Goal: Information Seeking & Learning: Learn about a topic

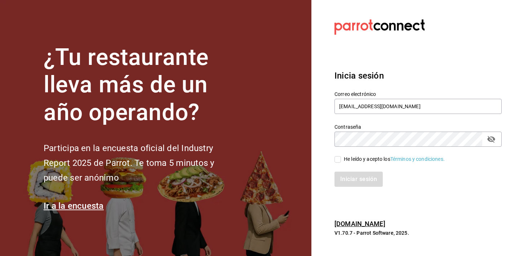
type input "[EMAIL_ADDRESS][DOMAIN_NAME]"
click at [493, 135] on icon "passwordField" at bounding box center [491, 139] width 9 height 9
click at [371, 158] on div "He leído y acepto los Términos y condiciones." at bounding box center [394, 159] width 101 height 8
click at [341, 158] on input "He leído y acepto los Términos y condiciones." at bounding box center [337, 159] width 6 height 6
checkbox input "true"
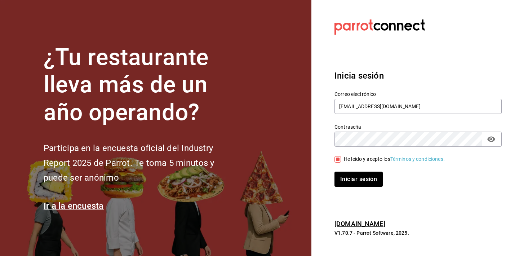
click at [364, 170] on div "Iniciar sesión" at bounding box center [414, 175] width 176 height 24
click at [361, 181] on button "Iniciar sesión" at bounding box center [358, 178] width 49 height 15
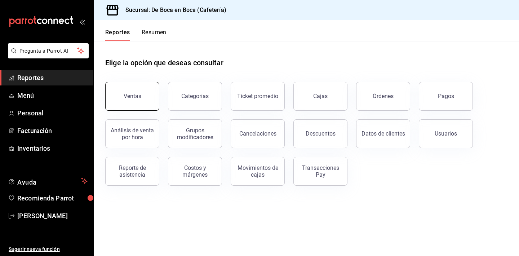
click at [134, 101] on button "Ventas" at bounding box center [132, 96] width 54 height 29
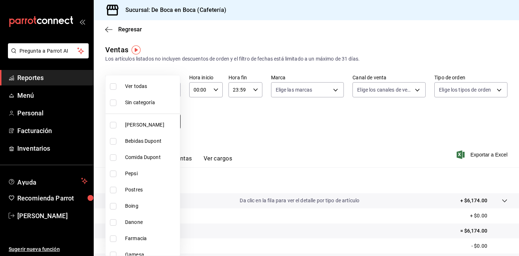
click at [173, 125] on body "Pregunta a Parrot AI Reportes Menú Personal Facturación Inventarios Ayuda Recom…" at bounding box center [259, 128] width 519 height 256
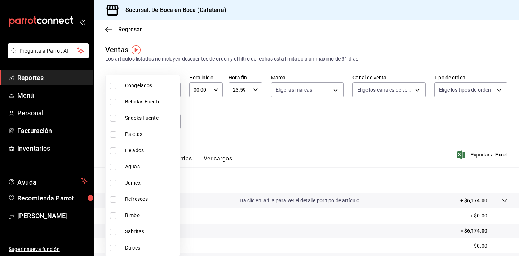
scroll to position [203, 0]
click at [143, 212] on span "Bimbo" at bounding box center [151, 214] width 52 height 8
type input "f425339f-cc03-4d07-985d-f86977b12001"
checkbox input "true"
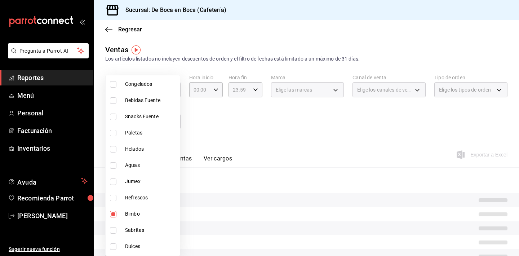
click at [217, 109] on div at bounding box center [259, 128] width 519 height 256
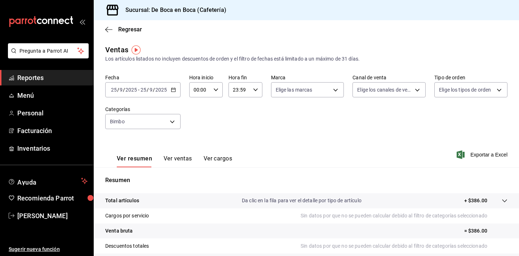
click at [175, 93] on div "2025-09-25 25 / 9 / 2025 - 2025-09-25 25 / 9 / 2025" at bounding box center [142, 89] width 75 height 15
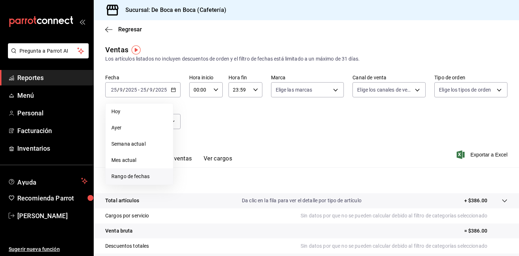
click at [142, 175] on span "Rango de fechas" at bounding box center [139, 176] width 56 height 8
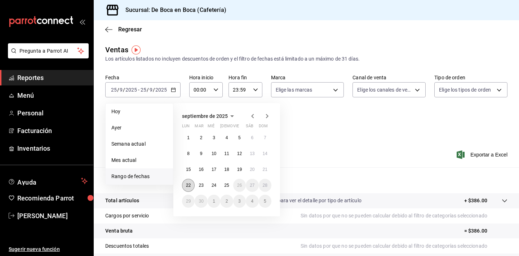
click at [188, 188] on abbr "22" at bounding box center [188, 185] width 5 height 5
click at [226, 185] on abbr "25" at bounding box center [226, 185] width 5 height 5
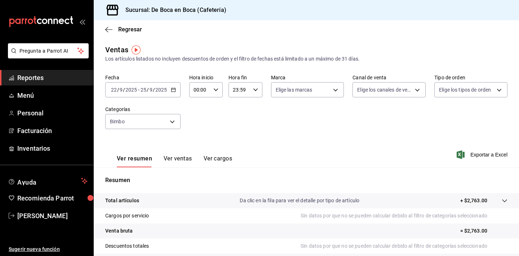
click at [182, 158] on button "Ver ventas" at bounding box center [177, 161] width 28 height 12
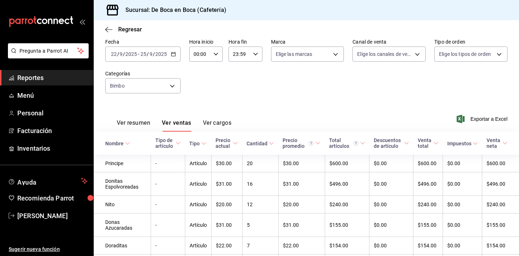
scroll to position [58, 0]
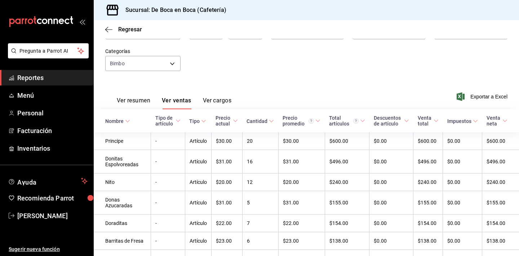
click at [273, 120] on icon at bounding box center [271, 120] width 5 height 5
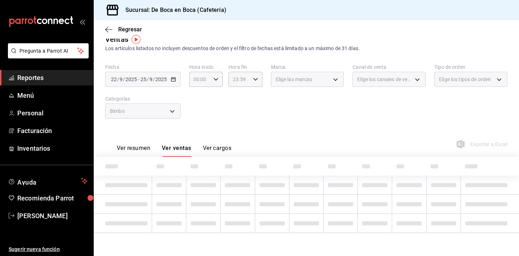
scroll to position [10, 0]
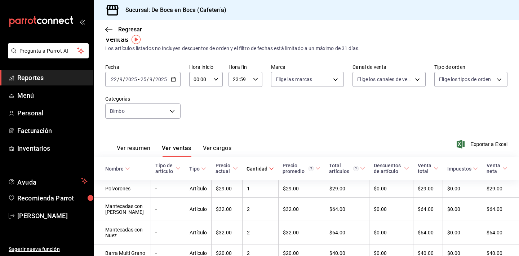
click at [273, 168] on icon at bounding box center [271, 168] width 5 height 5
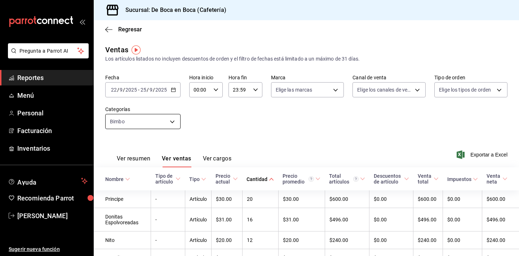
scroll to position [0, 0]
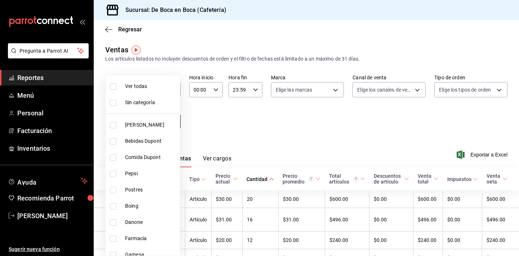
click at [138, 117] on body "Pregunta a Parrot AI Reportes Menú Personal Facturación Inventarios Ayuda Recom…" at bounding box center [259, 128] width 519 height 256
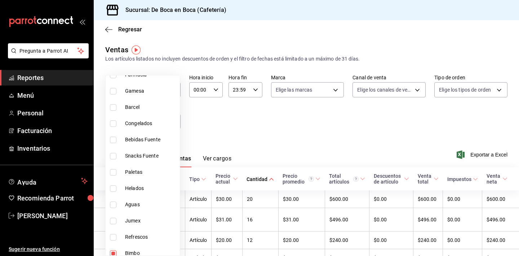
scroll to position [174, 0]
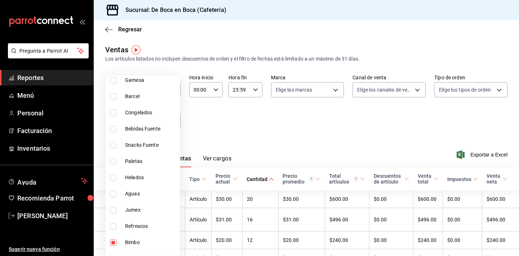
click at [148, 228] on span "Refrescos" at bounding box center [151, 226] width 52 height 8
type input "f425339f-cc03-4d07-985d-f86977b12001,b389ae2c-4ec7-41c4-8ca4-1c94710b2027"
checkbox input "true"
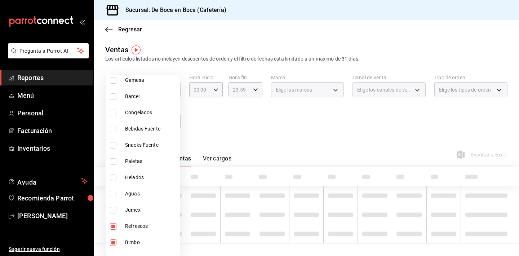
click at [145, 236] on li "Bimbo" at bounding box center [143, 242] width 74 height 16
type input "b389ae2c-4ec7-41c4-8ca4-1c94710b2027"
checkbox input "false"
click at [267, 140] on div at bounding box center [259, 128] width 519 height 256
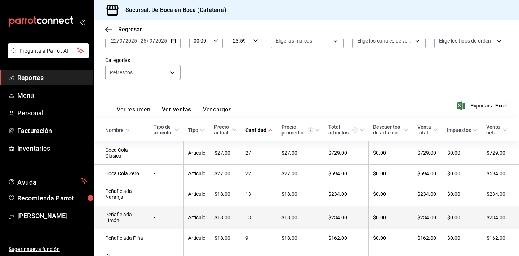
scroll to position [50, 0]
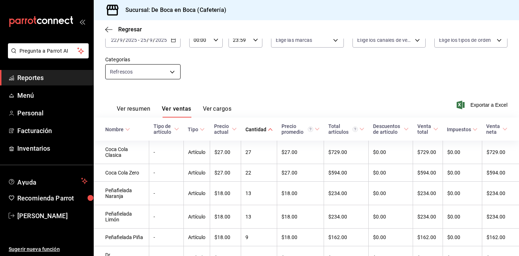
click at [154, 74] on body "Pregunta a Parrot AI Reportes Menú Personal Facturación Inventarios Ayuda Recom…" at bounding box center [259, 128] width 519 height 256
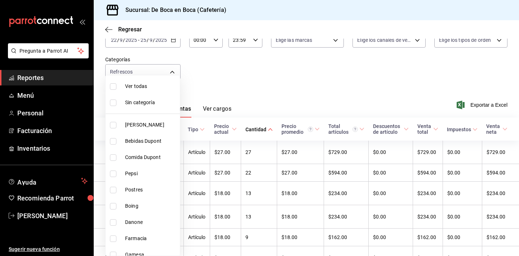
click at [151, 89] on span "Ver todas" at bounding box center [151, 86] width 52 height 8
type input "96b92fd8-ecd9-4917-ae34-a503a6ec1cb7,f4369217-5354-4a5e-b4ff-cedfdf5bd663,09da8…"
checkbox input "true"
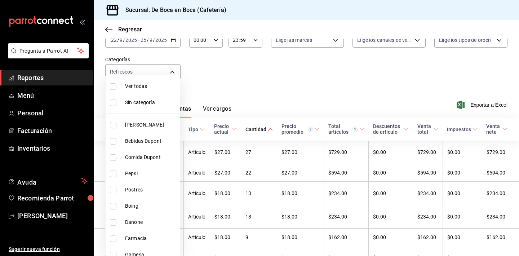
checkbox input "true"
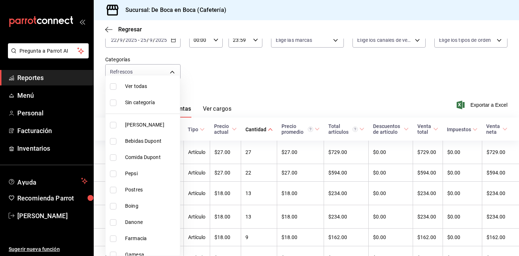
checkbox input "true"
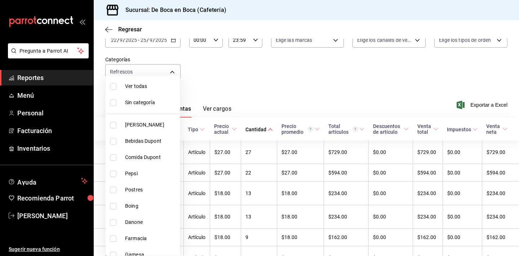
checkbox input "true"
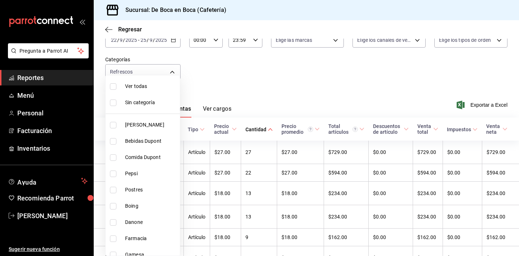
checkbox input "true"
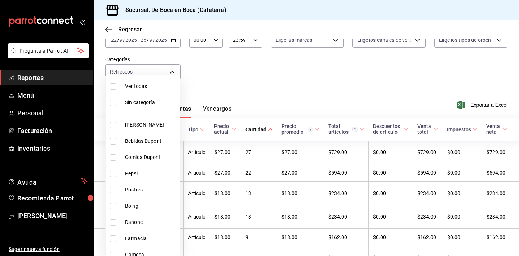
checkbox input "true"
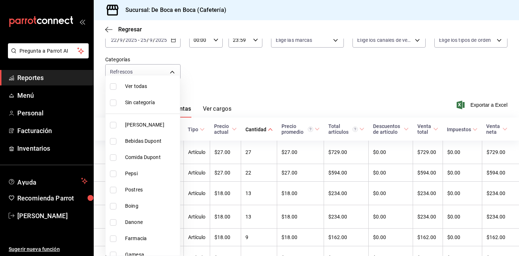
checkbox input "true"
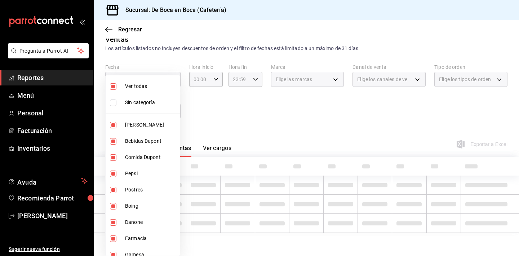
scroll to position [10, 0]
click at [150, 100] on span "Sin categoría" at bounding box center [151, 103] width 52 height 8
checkbox input "true"
click at [217, 137] on div at bounding box center [259, 128] width 519 height 256
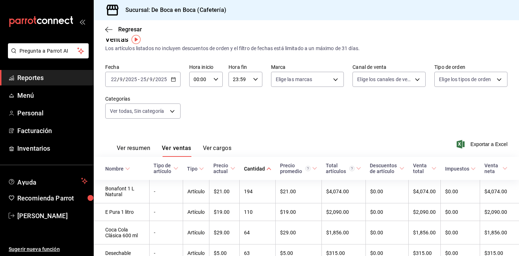
click at [124, 166] on span "Nombre" at bounding box center [117, 169] width 25 height 6
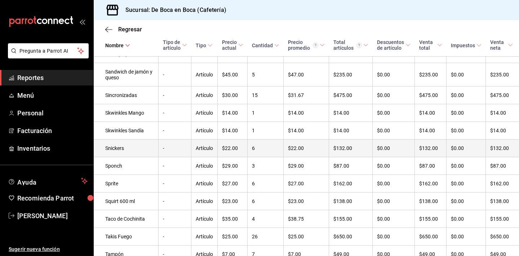
scroll to position [3558, 0]
